Goal: Task Accomplishment & Management: Manage account settings

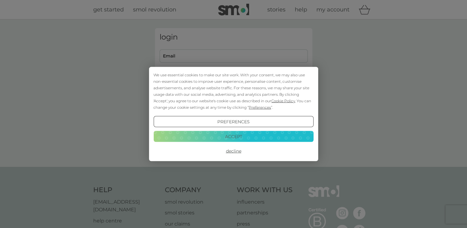
click at [232, 137] on button "Accept" at bounding box center [233, 135] width 160 height 11
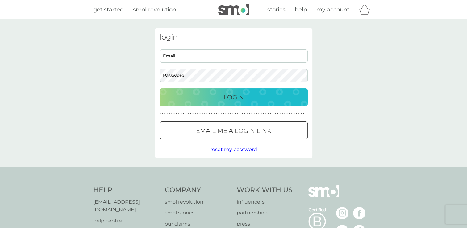
drag, startPoint x: 216, startPoint y: 54, endPoint x: 215, endPoint y: 59, distance: 5.3
click at [216, 54] on input "Email" at bounding box center [233, 55] width 148 height 13
type input "abburrows@btinternet.com"
click at [211, 101] on div "Login" at bounding box center [234, 97] width 136 height 10
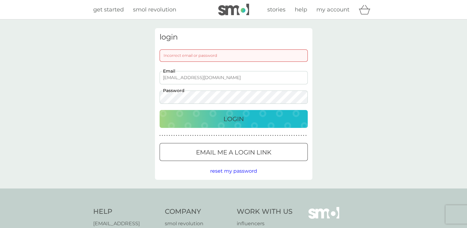
click at [146, 103] on div "login Incorrect email or password abburrows@btinternet.com Email Password Login…" at bounding box center [233, 103] width 467 height 169
click at [159, 110] on button "Login" at bounding box center [233, 119] width 148 height 18
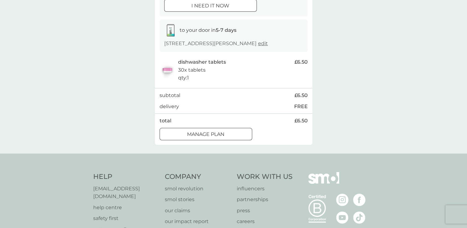
scroll to position [93, 0]
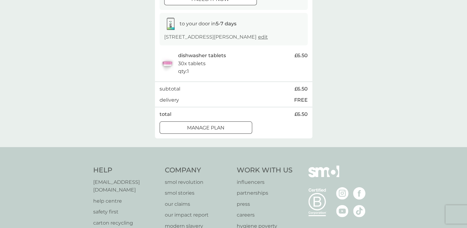
click at [208, 131] on div at bounding box center [206, 127] width 22 height 6
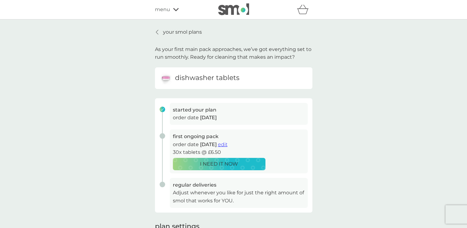
click at [227, 144] on span "edit" at bounding box center [223, 144] width 10 height 6
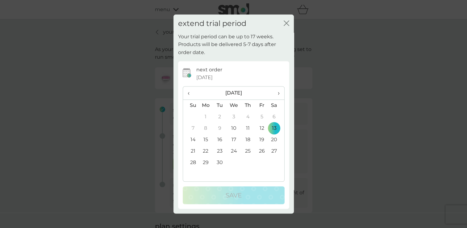
click at [276, 152] on td "27" at bounding box center [275, 150] width 15 height 11
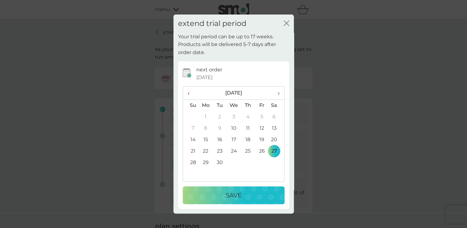
click at [250, 197] on div "Save" at bounding box center [233, 195] width 89 height 10
